Goal: Transaction & Acquisition: Purchase product/service

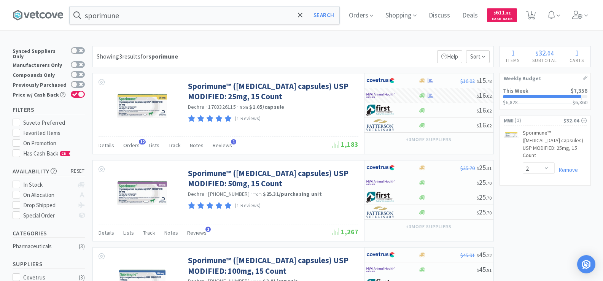
select select "2"
click at [364, 13] on span "Orders" at bounding box center [361, 15] width 30 height 30
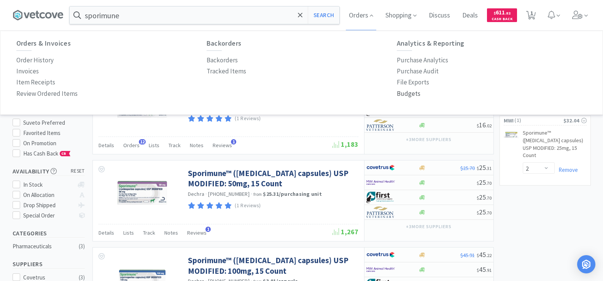
click at [416, 95] on p "Budgets" at bounding box center [409, 94] width 24 height 10
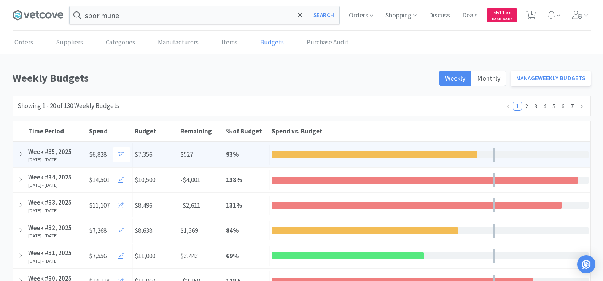
click at [65, 153] on div "Week #35, 2025" at bounding box center [56, 152] width 57 height 10
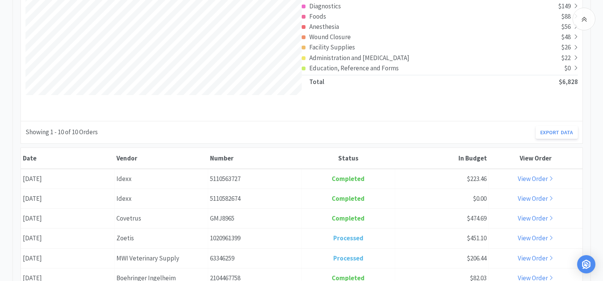
scroll to position [342, 0]
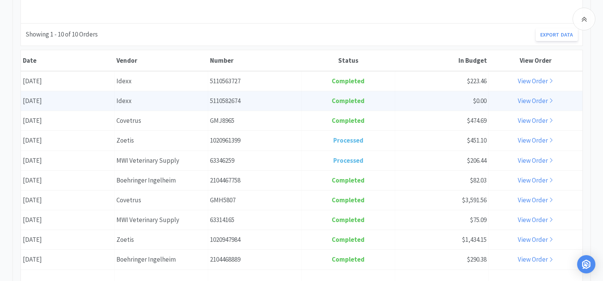
click at [543, 100] on link "View Order" at bounding box center [535, 101] width 35 height 8
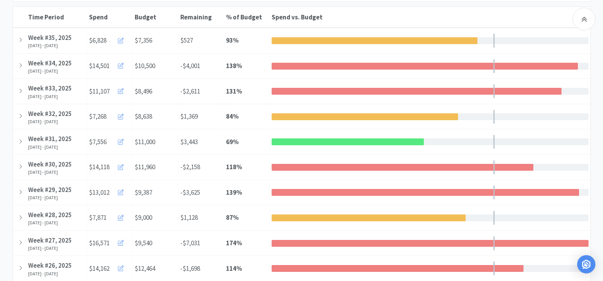
scroll to position [38, 0]
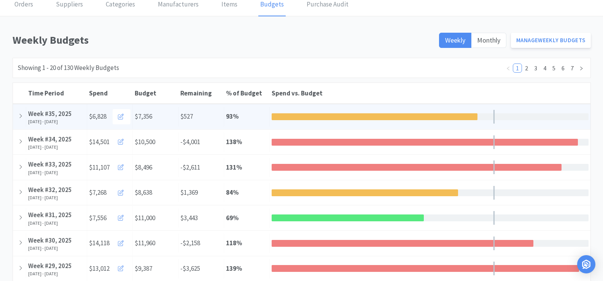
click at [61, 117] on div "Week #35, 2025" at bounding box center [56, 114] width 57 height 10
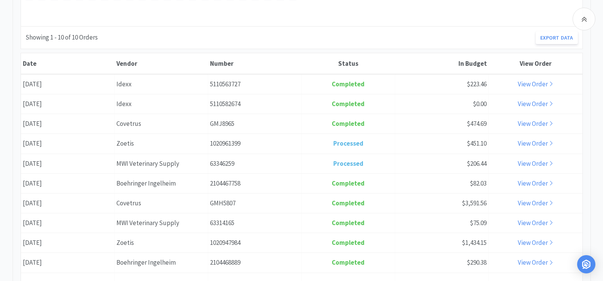
scroll to position [342, 0]
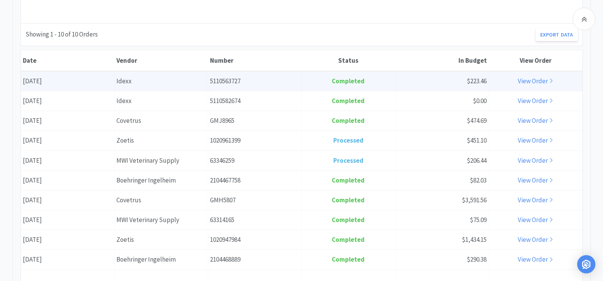
click at [532, 81] on link "View Order" at bounding box center [535, 81] width 35 height 8
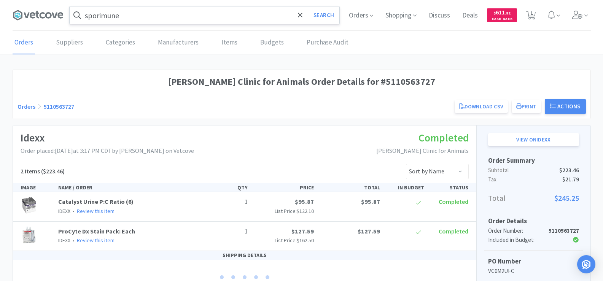
click at [132, 21] on input "sporimune" at bounding box center [205, 14] width 270 height 17
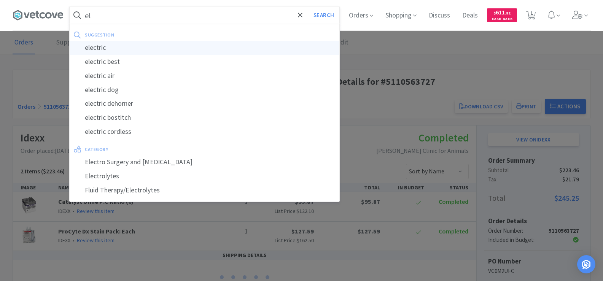
type input "e"
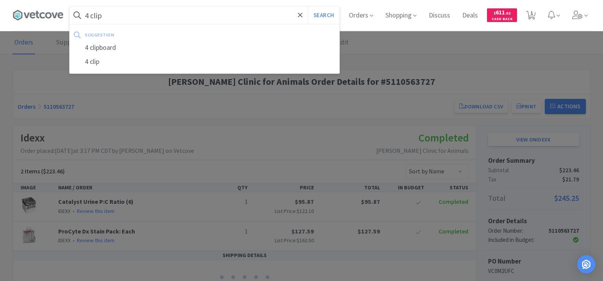
type input "4 clip"
click at [308, 6] on button "Search" at bounding box center [324, 14] width 32 height 17
select select "2"
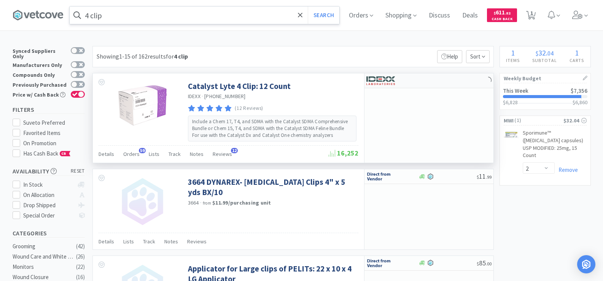
click at [389, 81] on img at bounding box center [380, 80] width 29 height 11
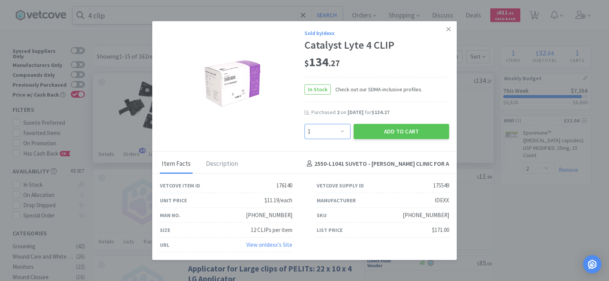
click at [345, 130] on select "Enter Quantity 1 2 3 4 5 6 7 8 9 10 11 12 13 14 15 16 17 18 19 20 Enter Quantity" at bounding box center [327, 131] width 46 height 15
select select "2"
click at [304, 124] on select "Enter Quantity 1 2 3 4 5 6 7 8 9 10 11 12 13 14 15 16 17 18 19 20 Enter Quantity" at bounding box center [327, 131] width 46 height 15
click at [400, 131] on button "Add to Cart" at bounding box center [400, 131] width 95 height 15
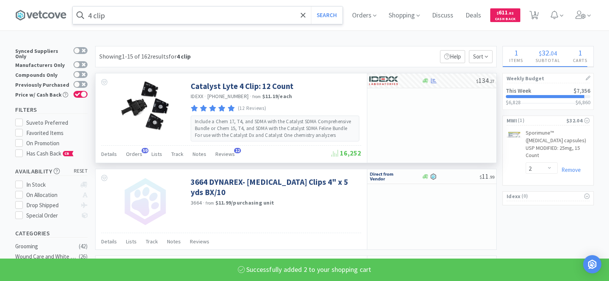
select select "2"
